Goal: Task Accomplishment & Management: Complete application form

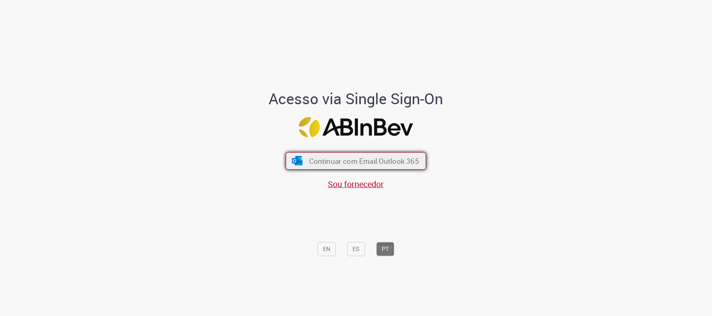
click at [345, 154] on button "Continuar com Email Outlook 365" at bounding box center [356, 161] width 141 height 18
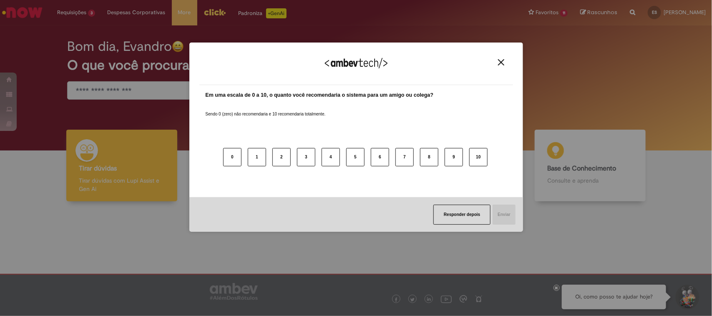
click at [505, 64] on button "Close" at bounding box center [501, 62] width 11 height 7
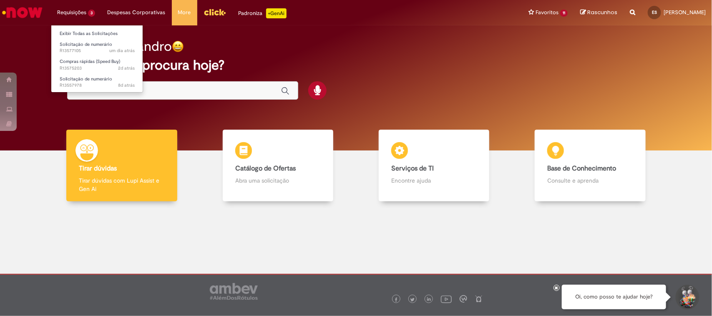
click at [86, 13] on li "Requisições 3 Exibir Todas as Solicitações Solicitação de numerário um dia atrá…" at bounding box center [76, 12] width 50 height 25
click at [85, 42] on span "Solicitação de numerário" at bounding box center [86, 44] width 53 height 6
